Goal: Task Accomplishment & Management: Use online tool/utility

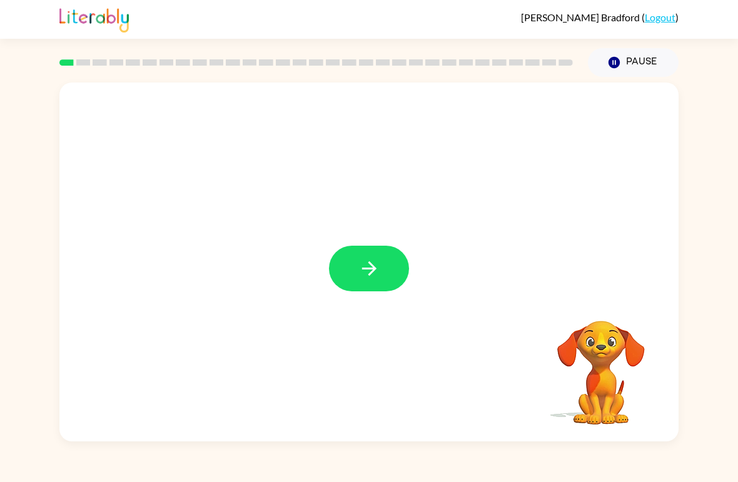
click at [364, 257] on button "button" at bounding box center [369, 269] width 80 height 46
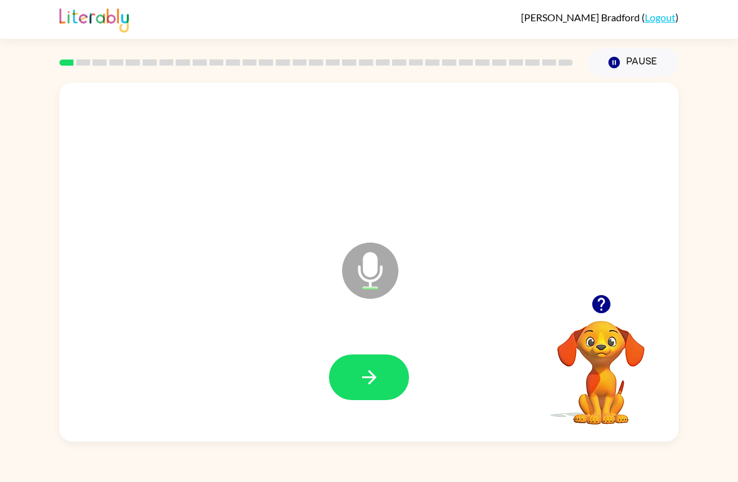
click at [373, 355] on button "button" at bounding box center [369, 378] width 80 height 46
click at [368, 385] on icon "button" at bounding box center [369, 377] width 22 height 22
click at [378, 371] on icon "button" at bounding box center [369, 377] width 22 height 22
click at [380, 375] on icon "button" at bounding box center [369, 377] width 22 height 22
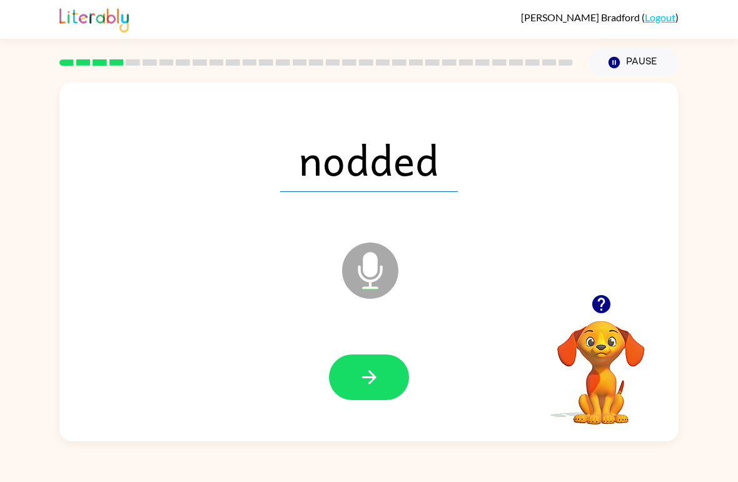
click at [365, 370] on icon "button" at bounding box center [369, 377] width 22 height 22
click at [365, 380] on icon "button" at bounding box center [369, 377] width 22 height 22
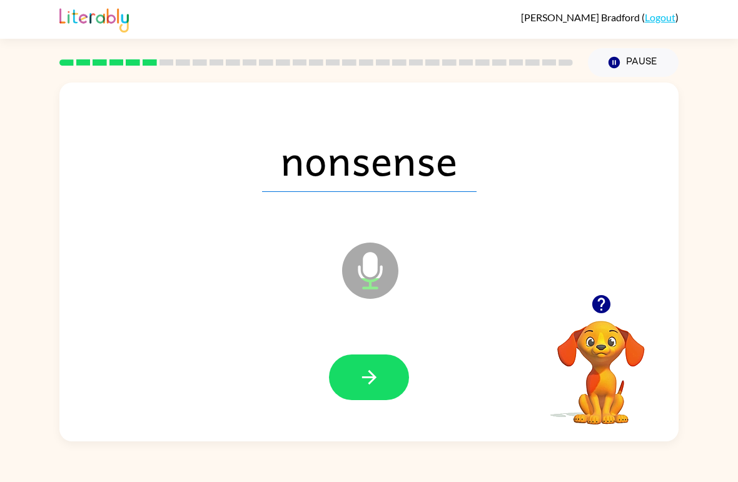
click at [367, 377] on icon "button" at bounding box center [369, 377] width 22 height 22
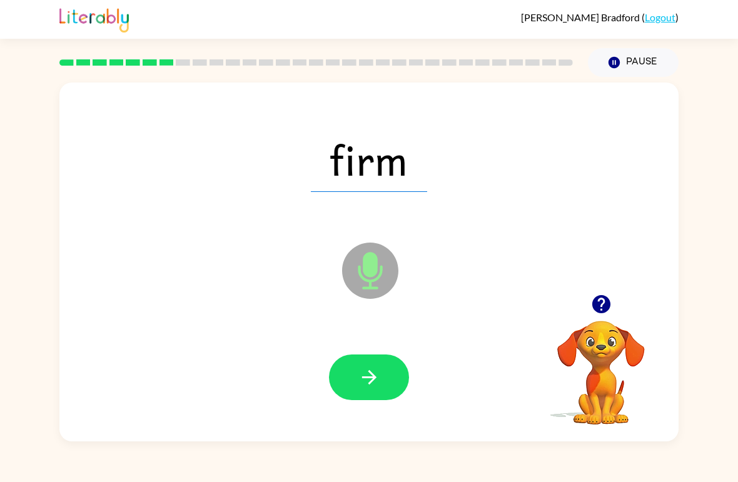
click at [355, 381] on button "button" at bounding box center [369, 378] width 80 height 46
click at [374, 373] on icon "button" at bounding box center [369, 377] width 22 height 22
click at [366, 376] on icon "button" at bounding box center [369, 377] width 22 height 22
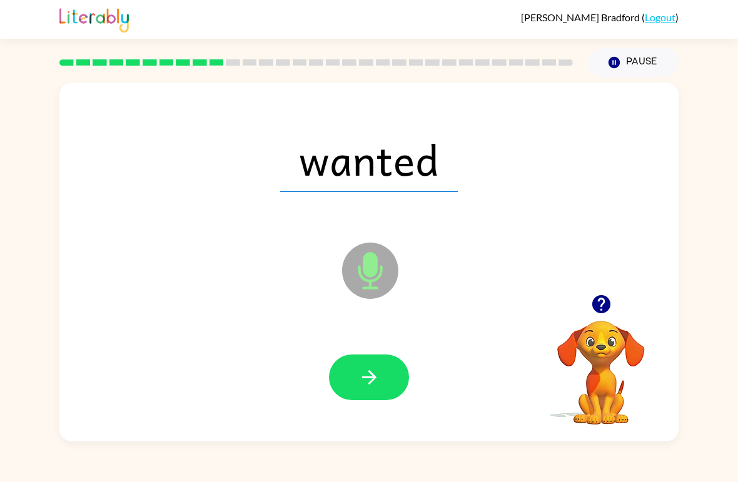
click at [374, 383] on icon "button" at bounding box center [369, 377] width 22 height 22
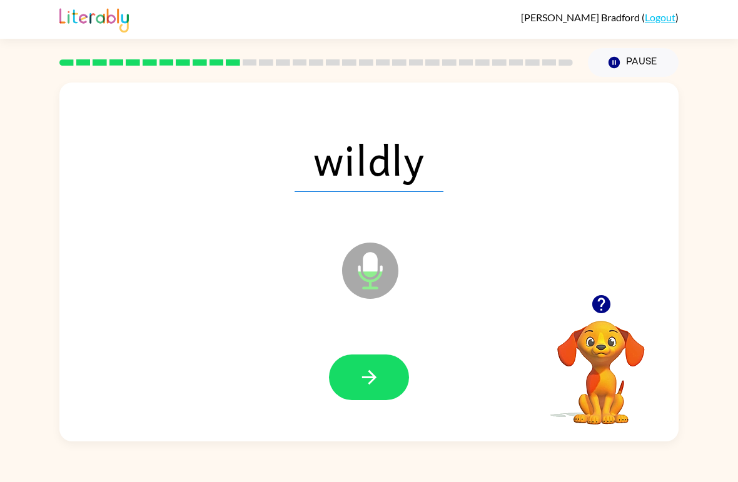
click at [375, 373] on icon "button" at bounding box center [369, 377] width 22 height 22
click at [371, 371] on icon "button" at bounding box center [369, 377] width 22 height 22
click at [380, 375] on button "button" at bounding box center [369, 378] width 80 height 46
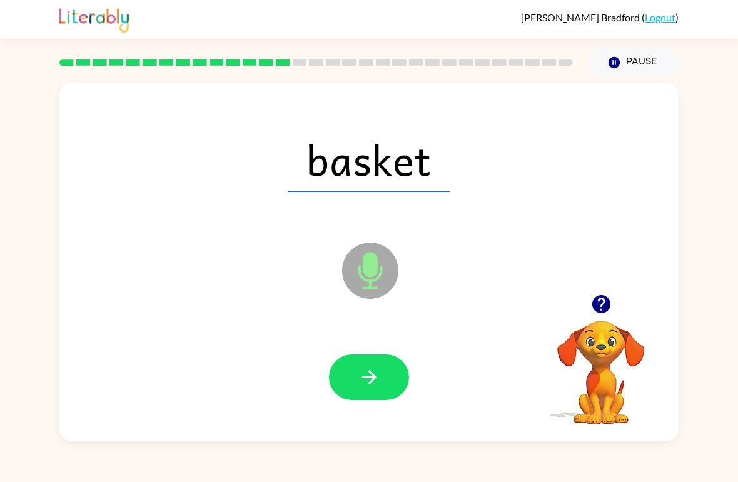
click at [365, 376] on icon "button" at bounding box center [369, 377] width 22 height 22
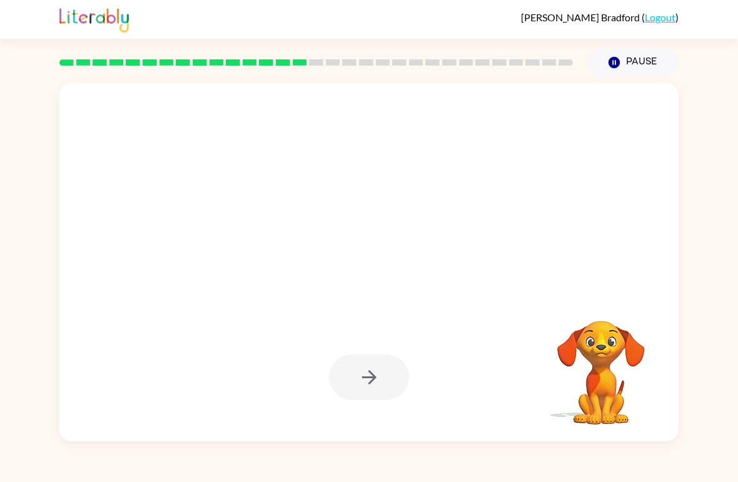
click at [348, 398] on div at bounding box center [369, 378] width 80 height 46
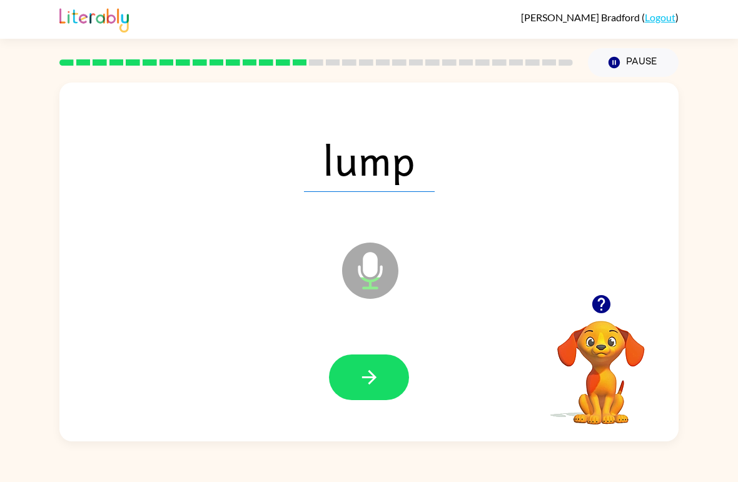
click at [368, 385] on icon "button" at bounding box center [369, 377] width 22 height 22
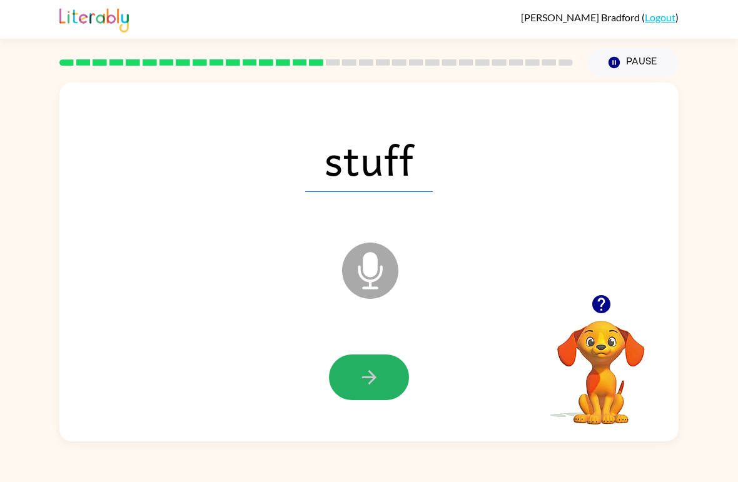
click at [374, 378] on icon "button" at bounding box center [368, 377] width 14 height 14
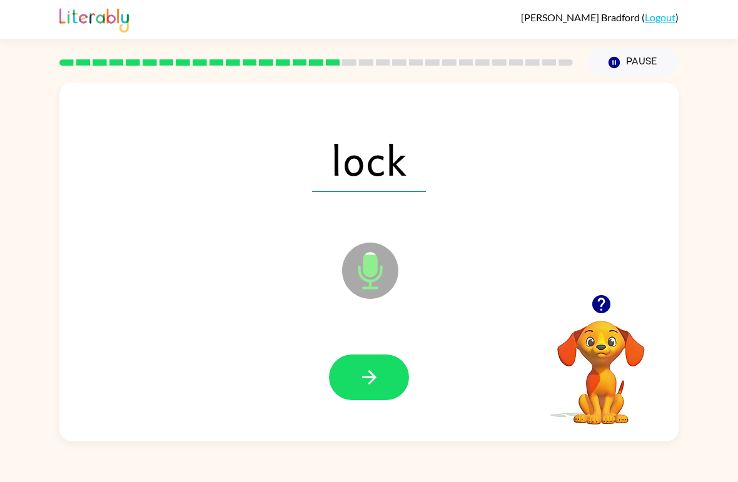
click at [371, 373] on icon "button" at bounding box center [369, 377] width 22 height 22
click at [370, 383] on icon "button" at bounding box center [368, 377] width 14 height 14
click at [367, 384] on icon "button" at bounding box center [369, 377] width 22 height 22
click at [375, 377] on icon "button" at bounding box center [368, 377] width 14 height 14
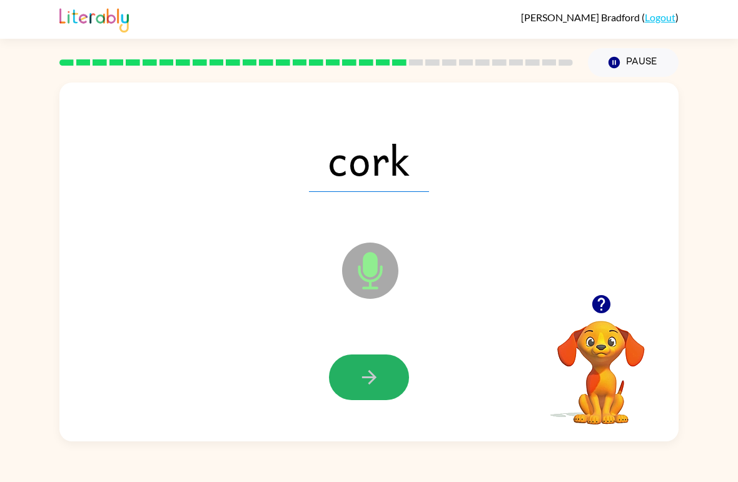
click at [379, 384] on icon "button" at bounding box center [369, 377] width 22 height 22
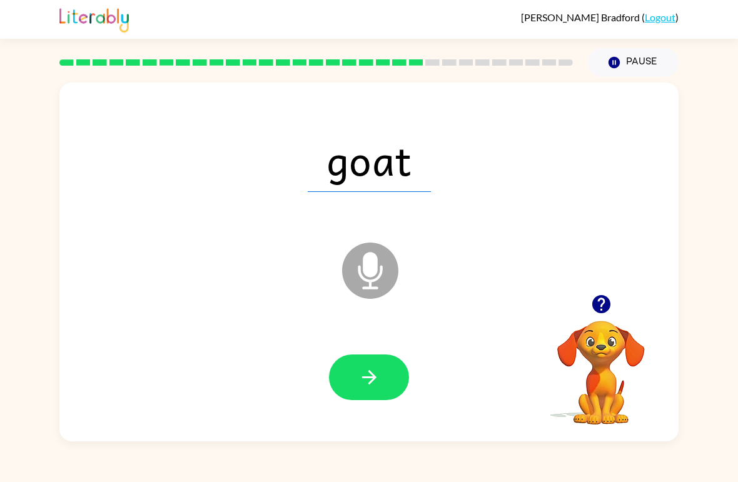
click at [368, 379] on icon "button" at bounding box center [368, 377] width 14 height 14
click at [376, 383] on icon "button" at bounding box center [369, 377] width 22 height 22
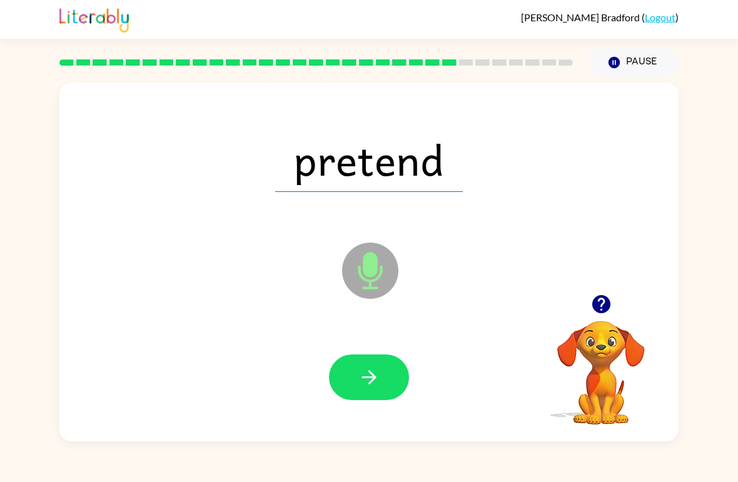
click at [384, 376] on button "button" at bounding box center [369, 378] width 80 height 46
click at [361, 381] on icon "button" at bounding box center [369, 377] width 22 height 22
click at [378, 381] on icon "button" at bounding box center [369, 377] width 22 height 22
click at [364, 391] on button "button" at bounding box center [369, 378] width 80 height 46
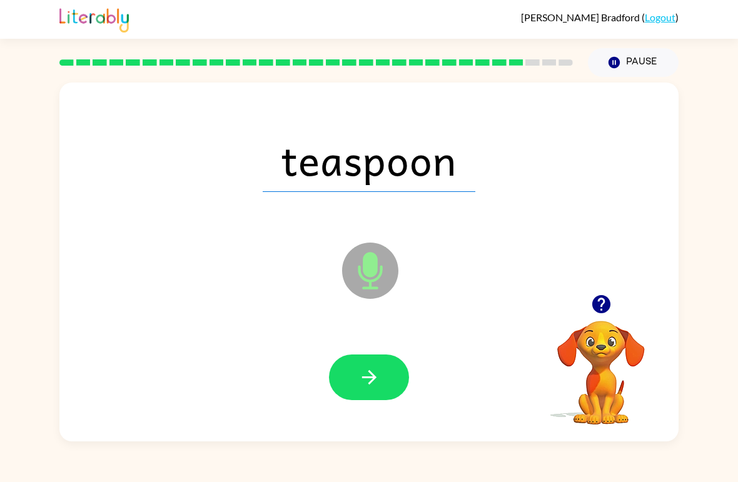
click at [373, 383] on icon "button" at bounding box center [369, 377] width 22 height 22
click at [373, 378] on icon "button" at bounding box center [368, 377] width 14 height 14
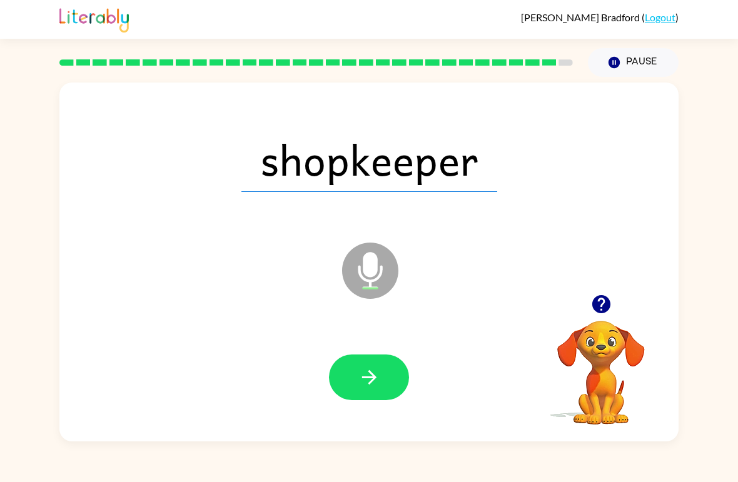
click at [375, 375] on icon "button" at bounding box center [369, 377] width 22 height 22
